Goal: Information Seeking & Learning: Understand process/instructions

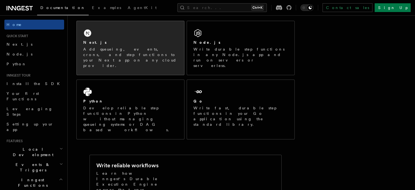
scroll to position [93, 0]
click at [132, 43] on div "Next.js" at bounding box center [130, 43] width 94 height 6
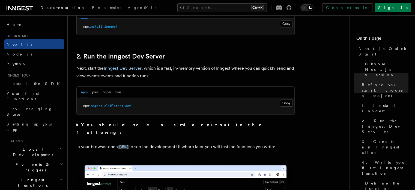
scroll to position [353, 0]
click at [284, 100] on button "Copy Copied" at bounding box center [286, 102] width 13 height 7
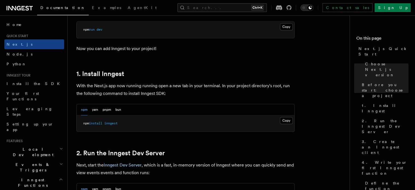
scroll to position [323, 0]
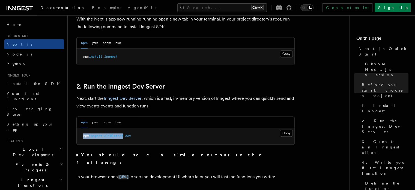
drag, startPoint x: 126, startPoint y: 134, endPoint x: 73, endPoint y: 136, distance: 52.7
copy span "npx inngest-cli@latest"
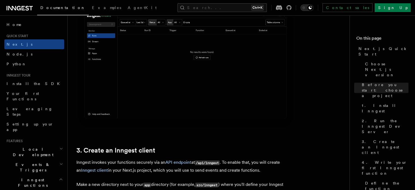
scroll to position [520, 0]
click at [160, 85] on img at bounding box center [185, 60] width 218 height 137
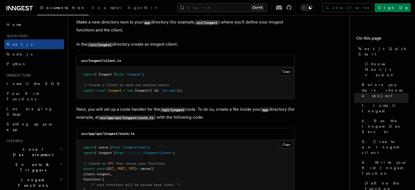
scroll to position [683, 0]
click at [286, 71] on button "Copy Copied" at bounding box center [286, 70] width 13 height 7
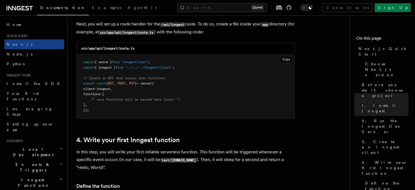
scroll to position [769, 0]
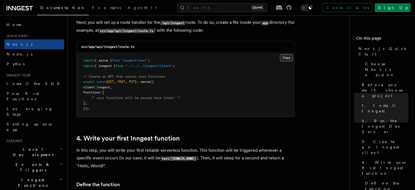
click at [287, 58] on button "Copy Copied" at bounding box center [286, 57] width 13 height 7
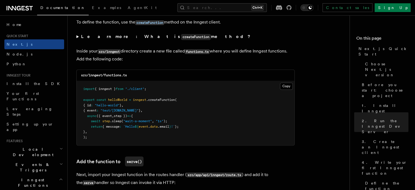
scroll to position [943, 0]
click at [287, 87] on button "Copy Copied" at bounding box center [286, 85] width 13 height 7
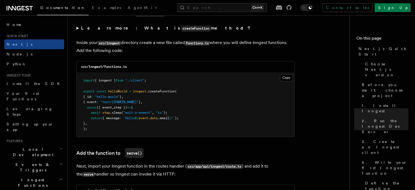
scroll to position [952, 0]
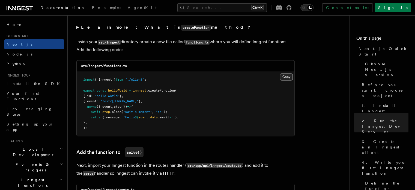
click at [285, 79] on button "Copy Copied" at bounding box center [286, 76] width 13 height 7
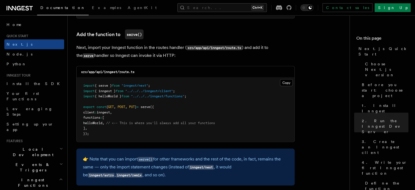
scroll to position [1073, 0]
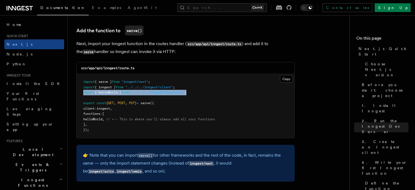
drag, startPoint x: 196, startPoint y: 91, endPoint x: 83, endPoint y: 92, distance: 113.0
click at [83, 92] on pre "import { serve } from "inngest/next" ; import { inngest } from "../../../innges…" at bounding box center [186, 106] width 218 height 64
copy span "import { helloWorld } from "../../../inngest/functions" ;"
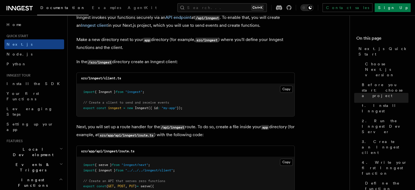
scroll to position [665, 0]
click at [286, 87] on button "Copy Copied" at bounding box center [286, 88] width 13 height 7
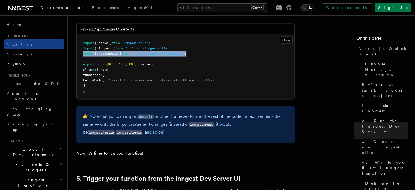
scroll to position [1113, 0]
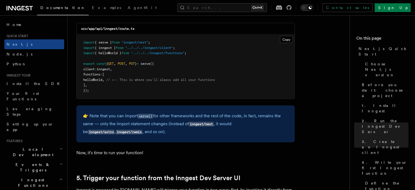
click at [162, 89] on pre "import { serve } from "inngest/next" ; import { inngest } from "../../../innges…" at bounding box center [186, 66] width 218 height 64
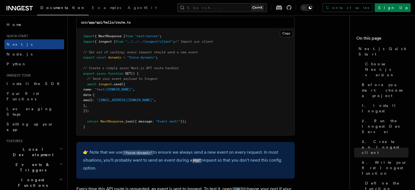
scroll to position [2888, 0]
